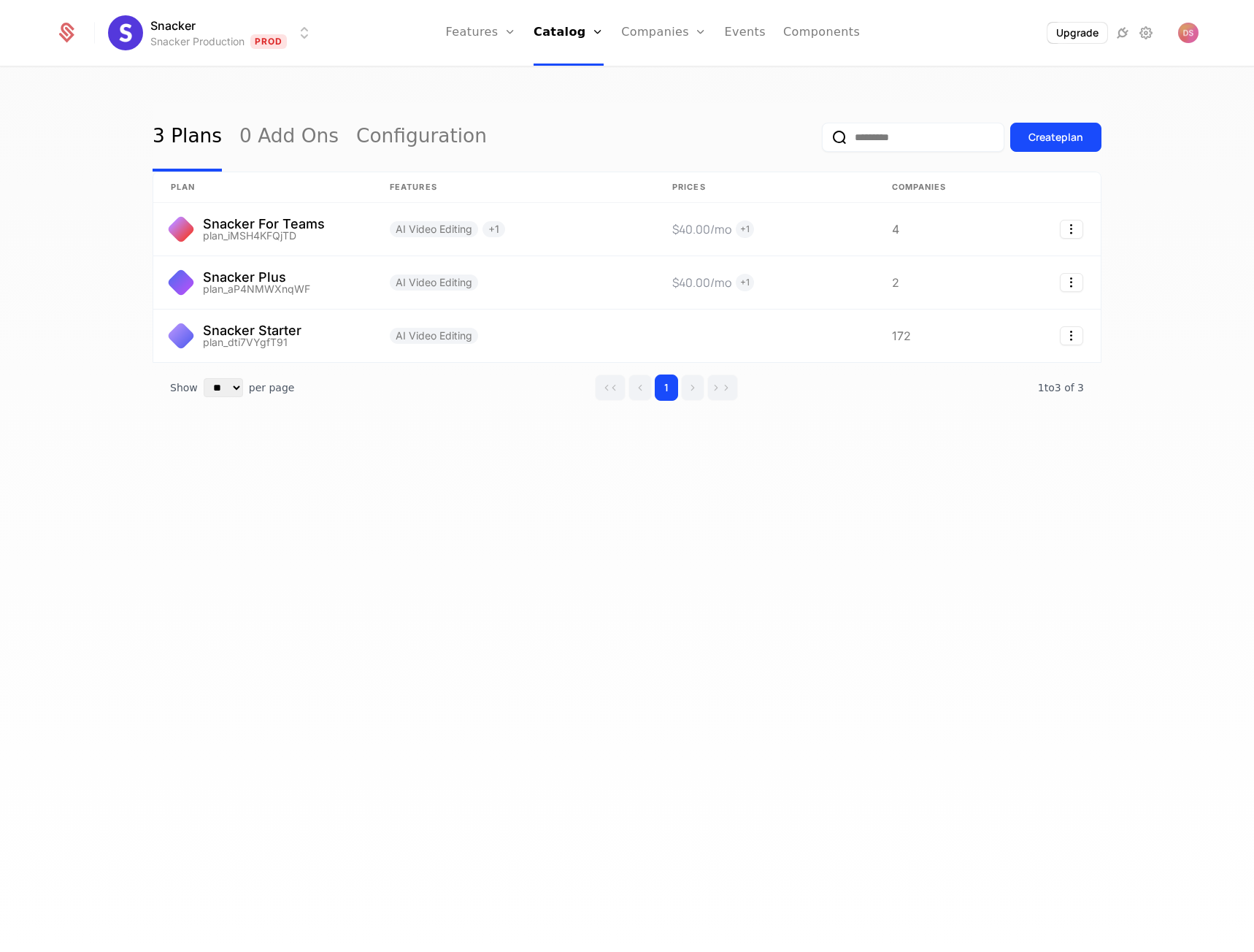
click at [318, 515] on div "3 Plans 0 Add Ons Configuration Create plan plan Features Prices Companies Snac…" at bounding box center [627, 514] width 1254 height 893
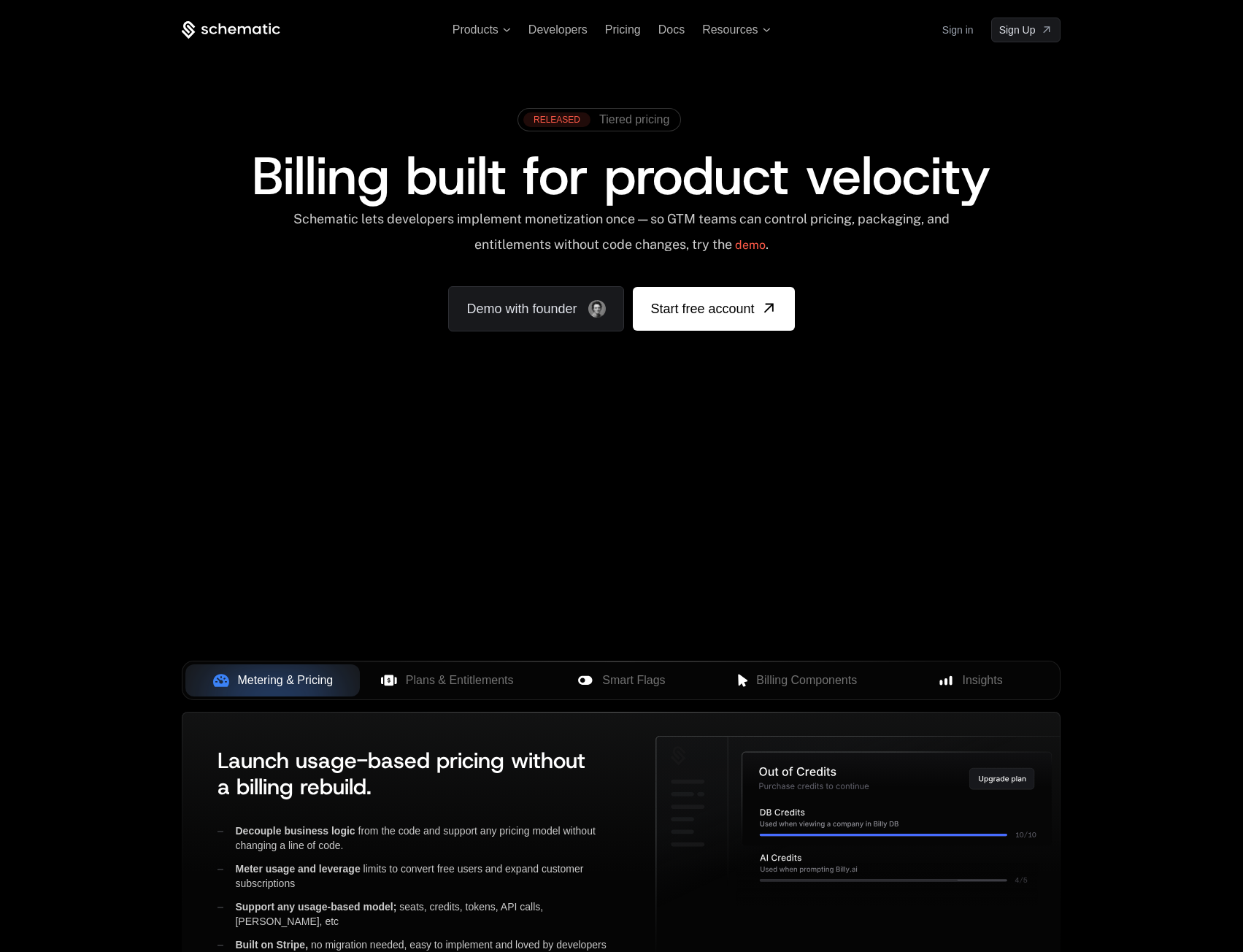
click at [372, 423] on div "Products Developers Pricing Docs Resources Sign in Sign Up RELEASED Tiered pric…" at bounding box center [622, 218] width 1243 height 437
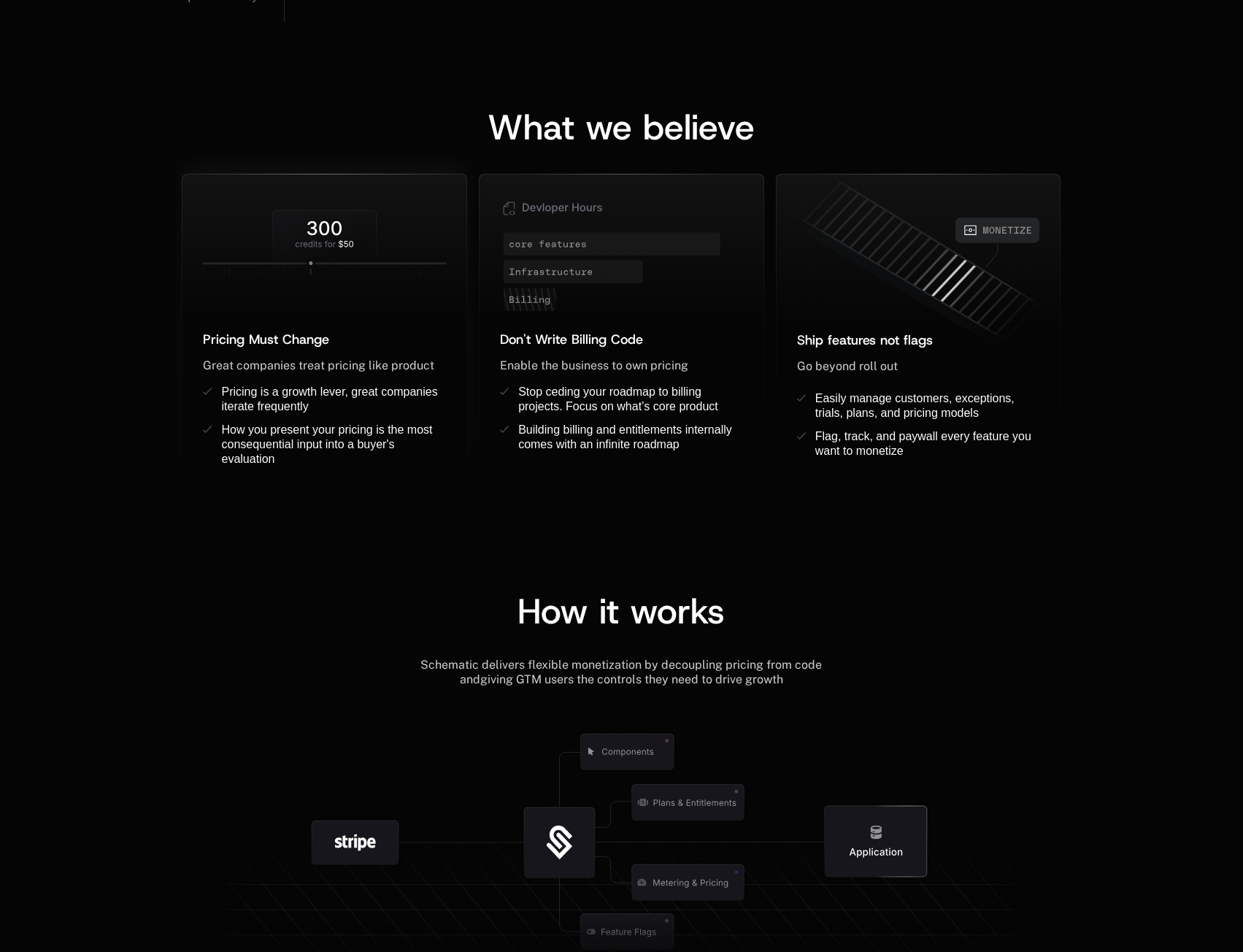
drag, startPoint x: 191, startPoint y: 454, endPoint x: 188, endPoint y: 442, distance: 12.4
